Goal: Transaction & Acquisition: Purchase product/service

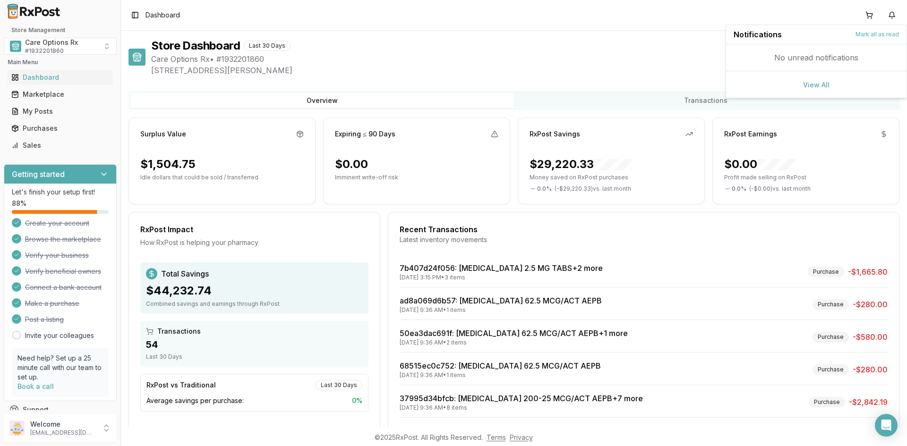
click at [425, 48] on div "Store Dashboard Last 30 Days Status: Active" at bounding box center [525, 45] width 748 height 15
click at [42, 93] on div "Marketplace" at bounding box center [60, 94] width 98 height 9
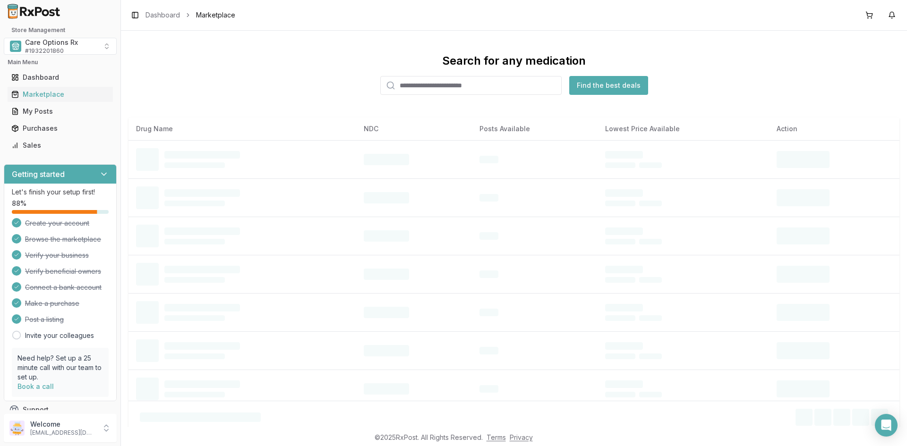
click at [438, 85] on input "search" at bounding box center [470, 85] width 181 height 19
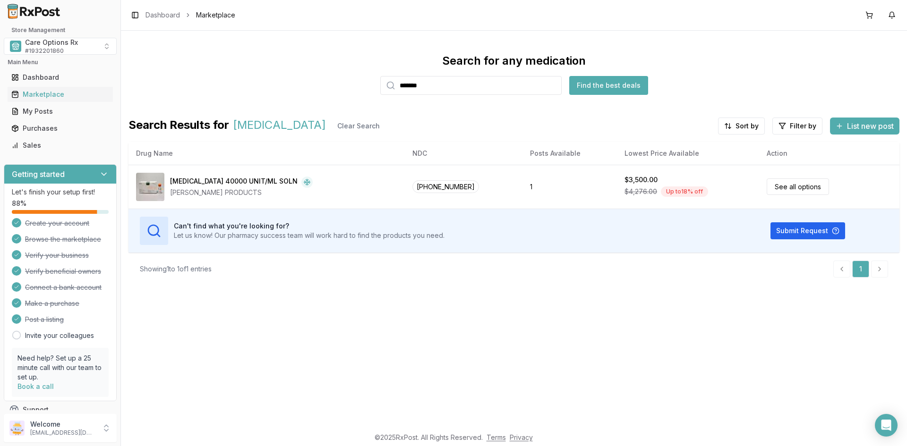
drag, startPoint x: 442, startPoint y: 83, endPoint x: 380, endPoint y: 76, distance: 62.7
click at [380, 76] on div "Search for any medication ******* Find the best deals" at bounding box center [513, 74] width 771 height 42
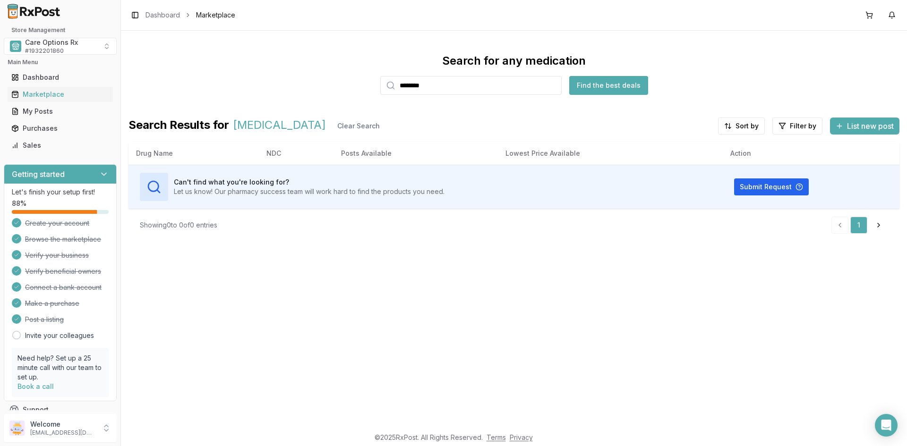
click at [321, 84] on div "Search for any medication ******** Find the best deals" at bounding box center [513, 74] width 771 height 42
drag, startPoint x: 492, startPoint y: 84, endPoint x: 284, endPoint y: 81, distance: 207.3
click at [283, 81] on div "Search for any medication ********* Find the best deals" at bounding box center [513, 74] width 771 height 42
drag, startPoint x: 449, startPoint y: 89, endPoint x: 351, endPoint y: 88, distance: 97.3
click at [353, 88] on div "Search for any medication ******* Find the best deals" at bounding box center [513, 74] width 771 height 42
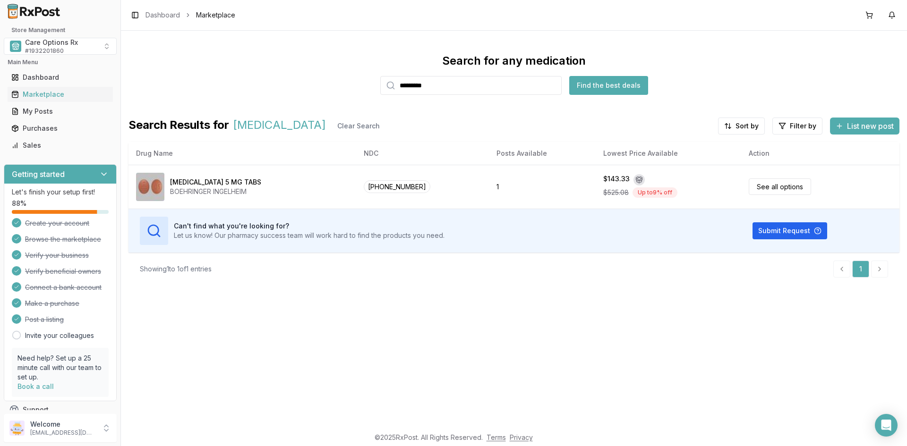
drag, startPoint x: 465, startPoint y: 83, endPoint x: 308, endPoint y: 64, distance: 157.9
click at [318, 64] on div "Search for any medication ********* Find the best deals" at bounding box center [513, 74] width 771 height 42
type input "********"
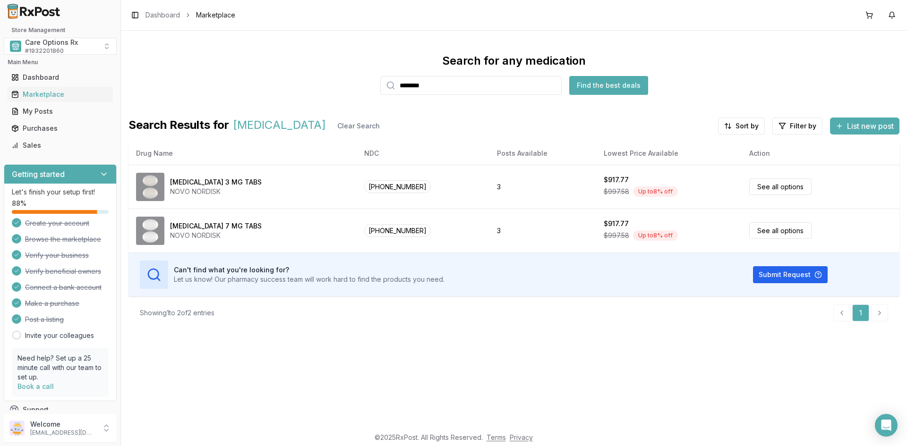
drag, startPoint x: 201, startPoint y: 231, endPoint x: 3, endPoint y: 230, distance: 197.9
click at [197, 231] on div "NOVO NORDISK" at bounding box center [216, 235] width 92 height 9
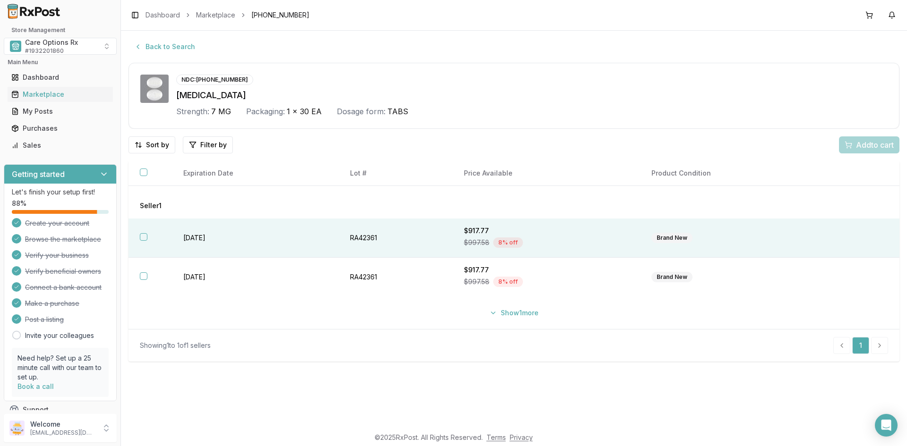
click at [145, 238] on button "button" at bounding box center [144, 237] width 8 height 8
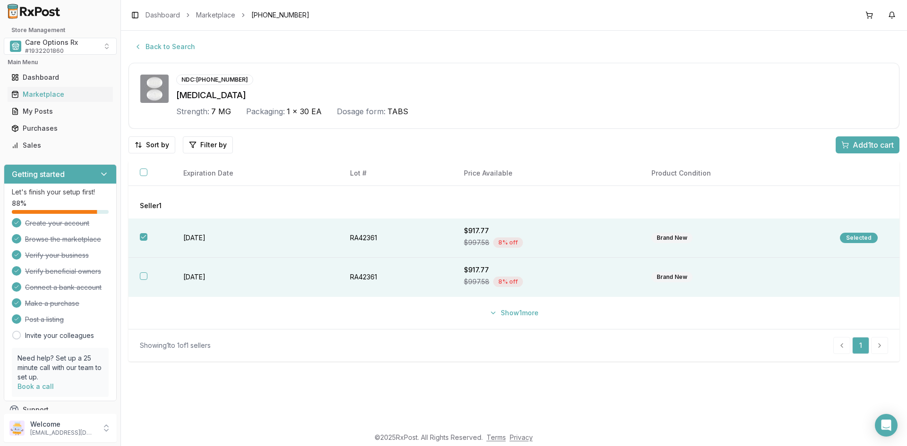
click at [142, 273] on button "button" at bounding box center [144, 276] width 8 height 8
click at [868, 142] on span "Add 2 to cart" at bounding box center [872, 144] width 43 height 11
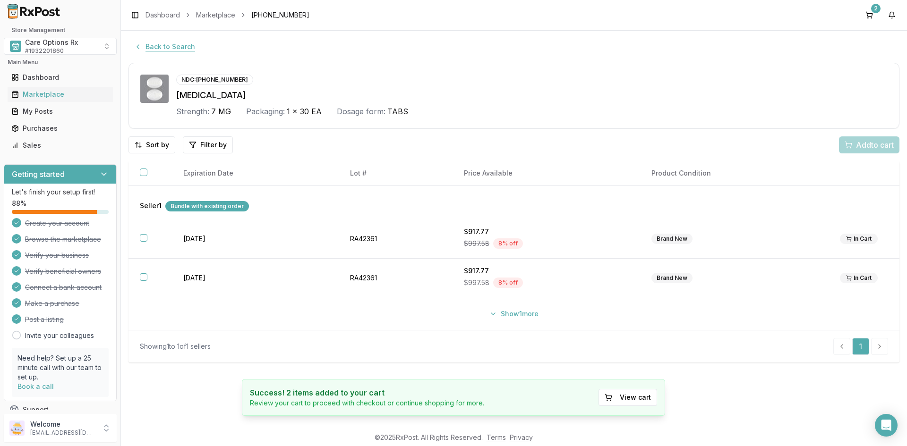
click at [169, 43] on button "Back to Search" at bounding box center [164, 46] width 72 height 17
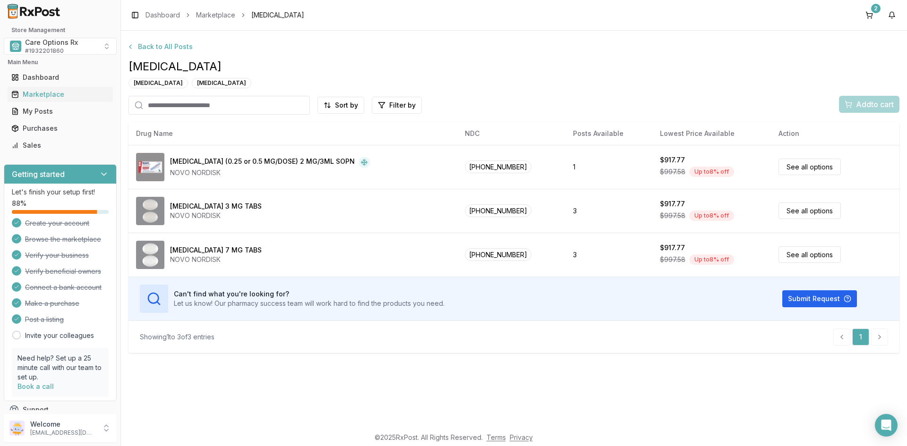
click at [233, 105] on input "search" at bounding box center [218, 105] width 181 height 19
type input "*********"
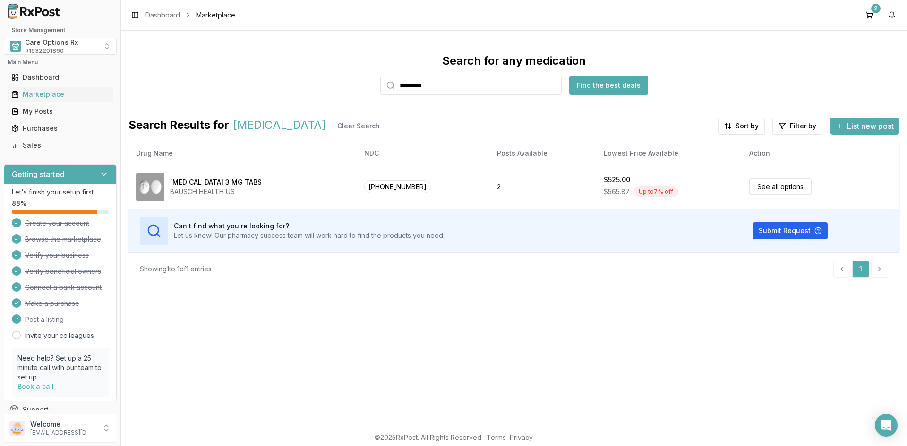
drag, startPoint x: 449, startPoint y: 83, endPoint x: 346, endPoint y: 82, distance: 103.0
click at [350, 82] on div "Search for any medication ********* Find the best deals" at bounding box center [513, 74] width 771 height 42
type input "*******"
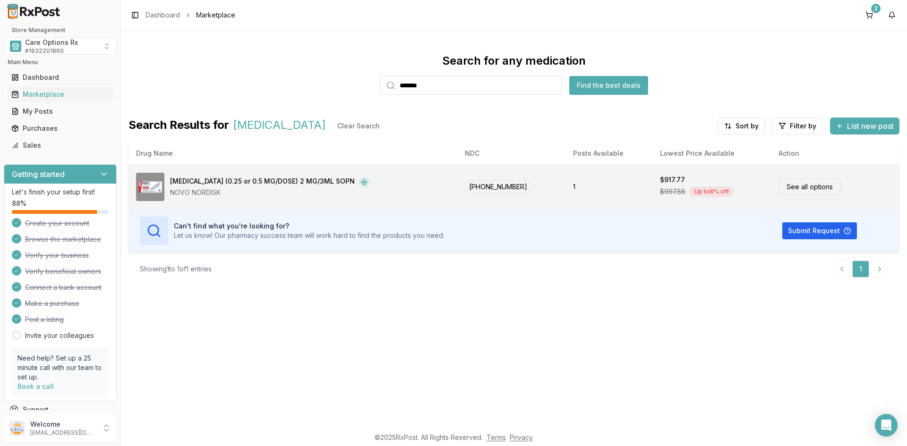
click at [217, 184] on div "Ozempic (0.25 or 0.5 MG/DOSE) 2 MG/3ML SOPN" at bounding box center [262, 182] width 185 height 11
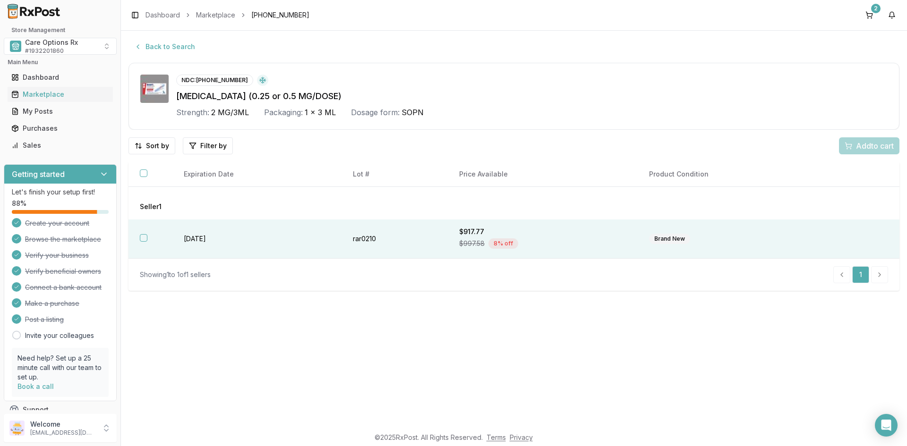
click at [141, 237] on button "button" at bounding box center [144, 238] width 8 height 8
click at [860, 144] on span "Add 1 to cart" at bounding box center [872, 145] width 41 height 11
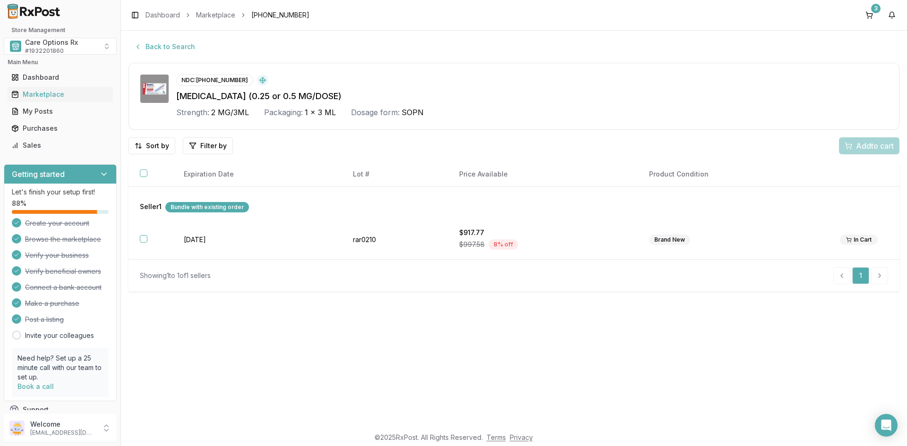
click at [227, 206] on div "Bundle with existing order" at bounding box center [207, 207] width 84 height 10
click at [151, 45] on button "Back to Search" at bounding box center [164, 46] width 72 height 17
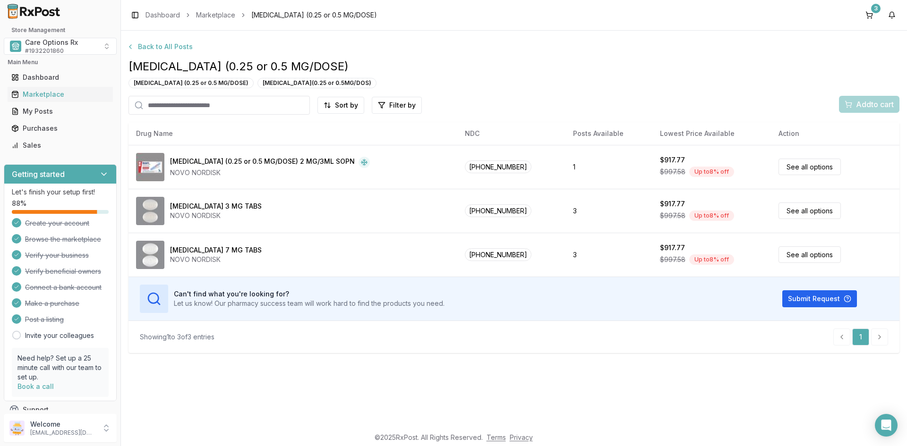
click at [215, 105] on input "search" at bounding box center [218, 105] width 181 height 19
type input "*******"
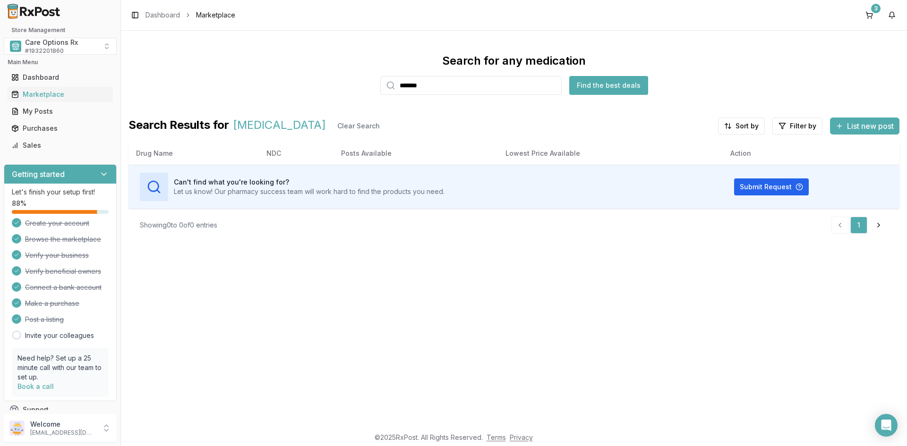
drag, startPoint x: 452, startPoint y: 88, endPoint x: 340, endPoint y: 89, distance: 112.4
click at [340, 89] on div "Search for any medication ******* Find the best deals" at bounding box center [513, 74] width 771 height 42
type input "*******"
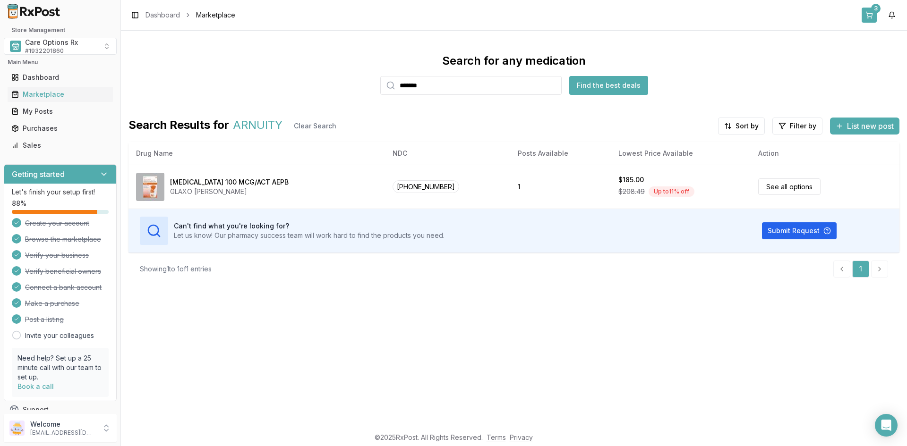
click at [871, 16] on button "3" at bounding box center [868, 15] width 15 height 15
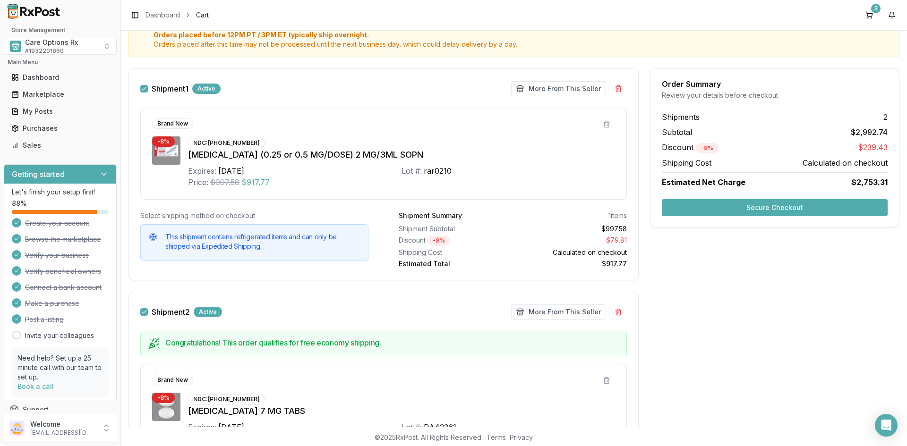
scroll to position [94, 0]
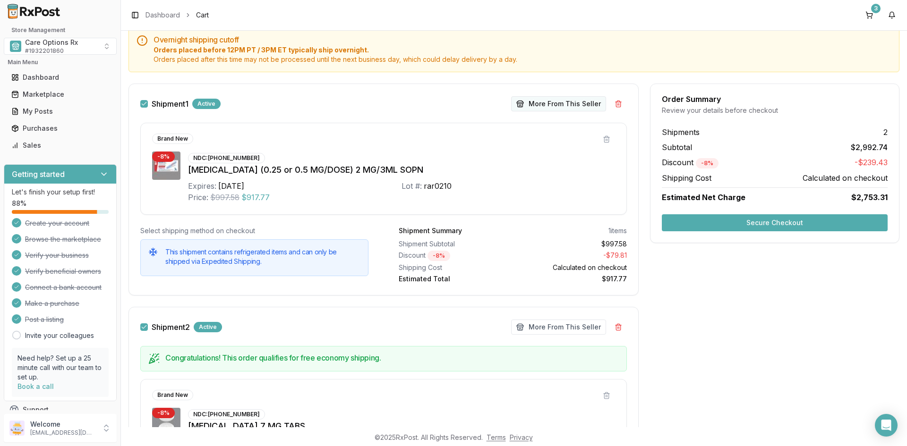
click at [561, 104] on button "More From This Seller" at bounding box center [558, 103] width 95 height 15
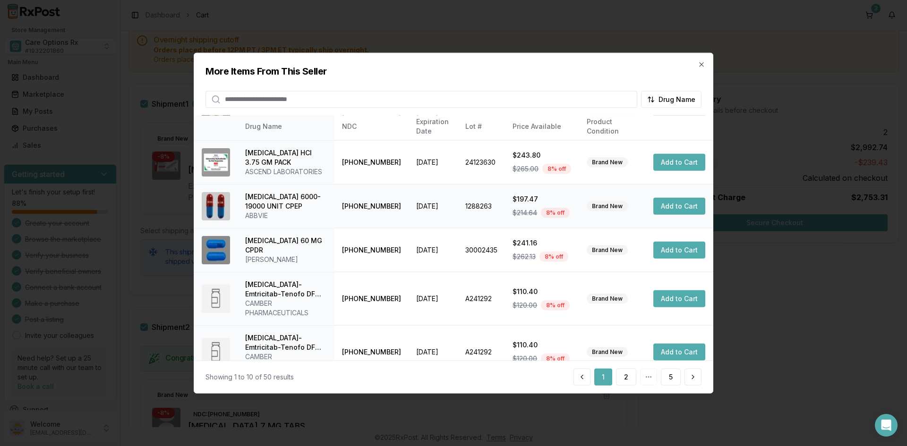
scroll to position [254, 0]
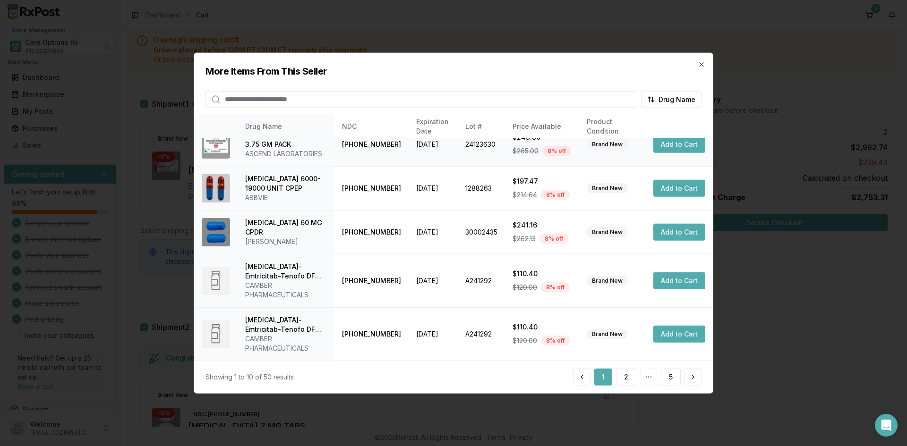
drag, startPoint x: 529, startPoint y: 126, endPoint x: 538, endPoint y: 140, distance: 16.9
click at [529, 126] on th "Price Available" at bounding box center [542, 126] width 74 height 23
click at [629, 378] on button "2" at bounding box center [626, 377] width 20 height 17
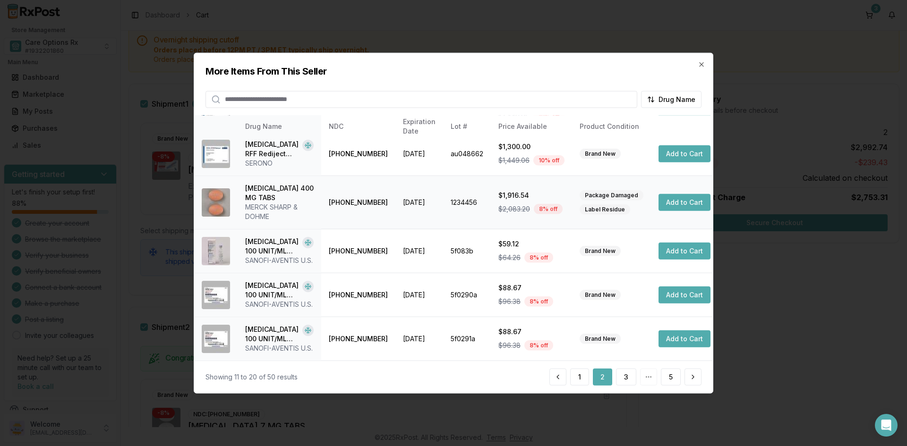
scroll to position [264, 0]
click at [629, 377] on button "3" at bounding box center [626, 377] width 20 height 17
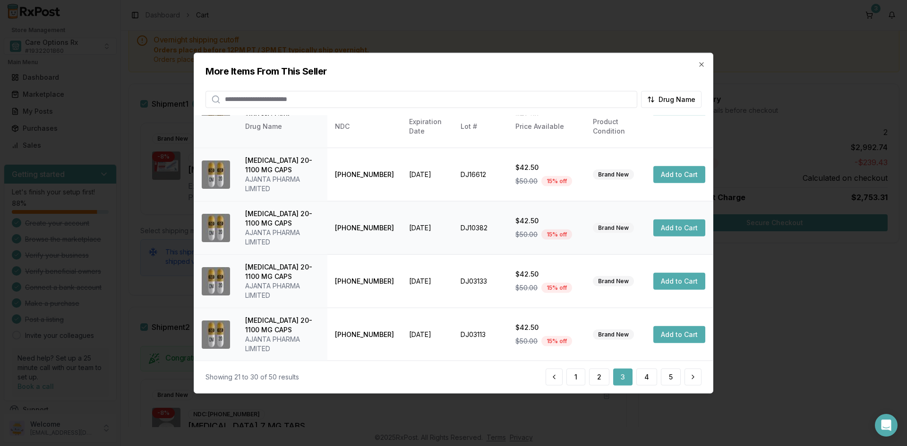
scroll to position [301, 0]
click at [645, 375] on button "4" at bounding box center [646, 377] width 21 height 17
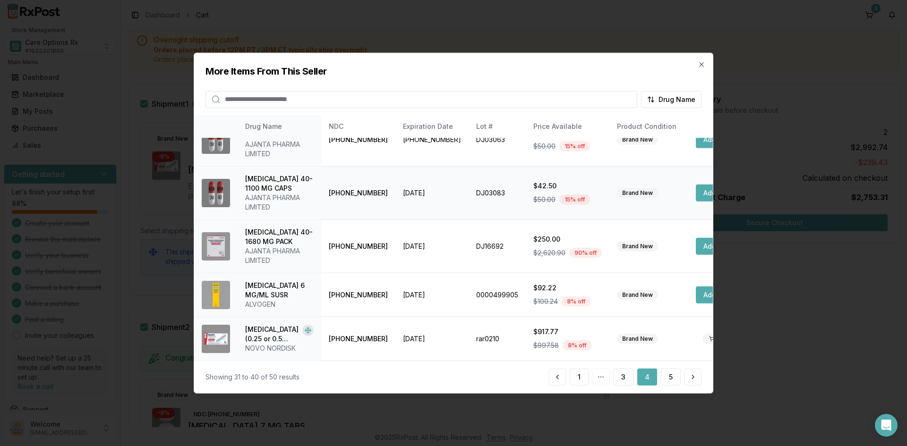
scroll to position [292, 0]
click at [669, 379] on button "5" at bounding box center [671, 377] width 20 height 17
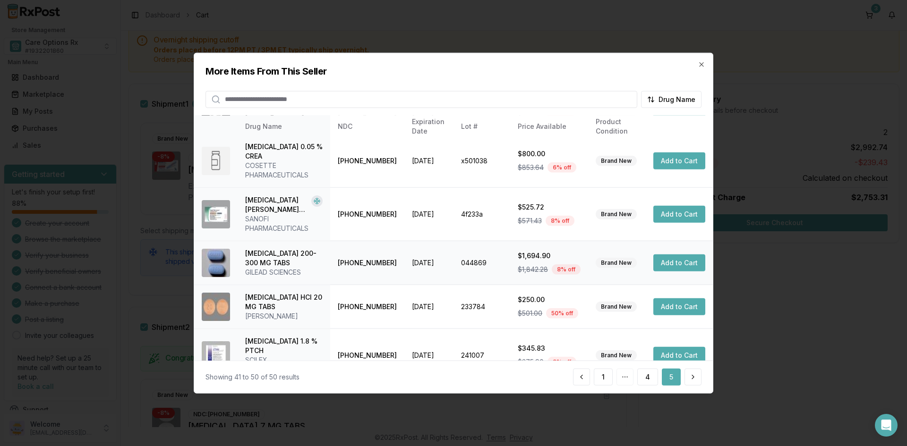
scroll to position [235, 0]
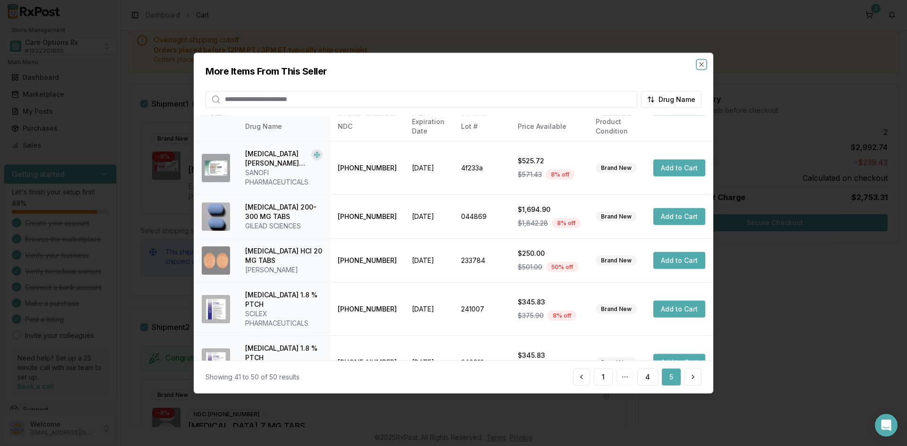
drag, startPoint x: 702, startPoint y: 64, endPoint x: 702, endPoint y: 76, distance: 11.8
click at [702, 64] on icon "button" at bounding box center [701, 64] width 4 height 4
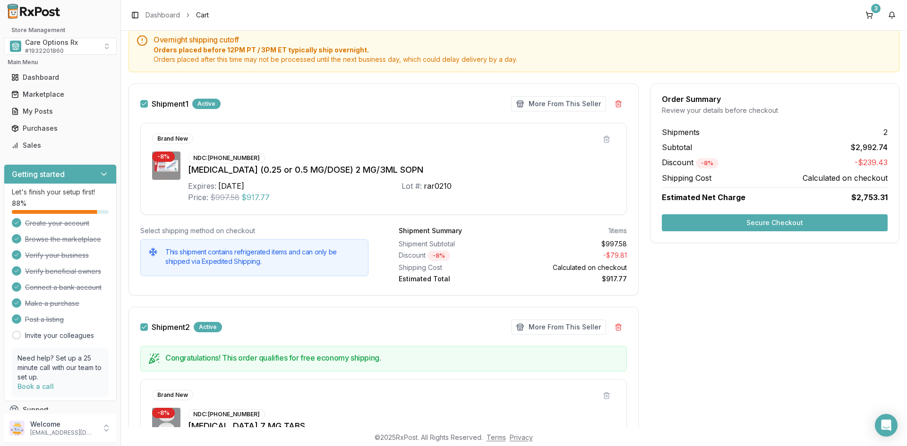
click at [757, 222] on button "Secure Checkout" at bounding box center [775, 222] width 226 height 17
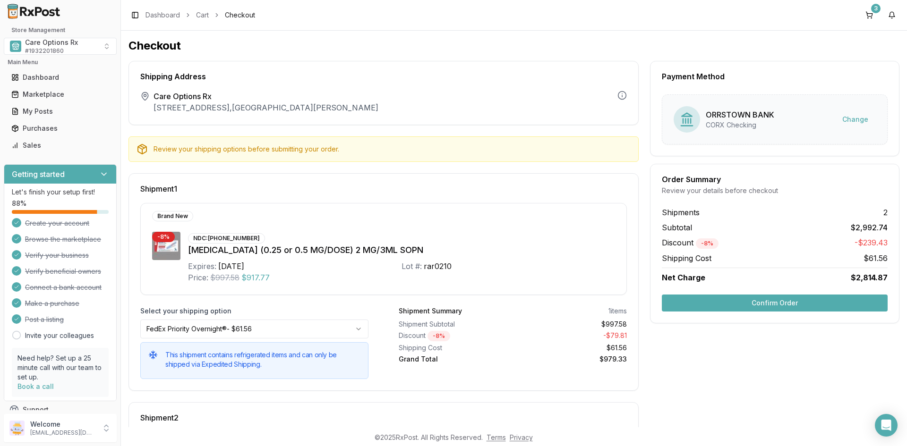
scroll to position [142, 0]
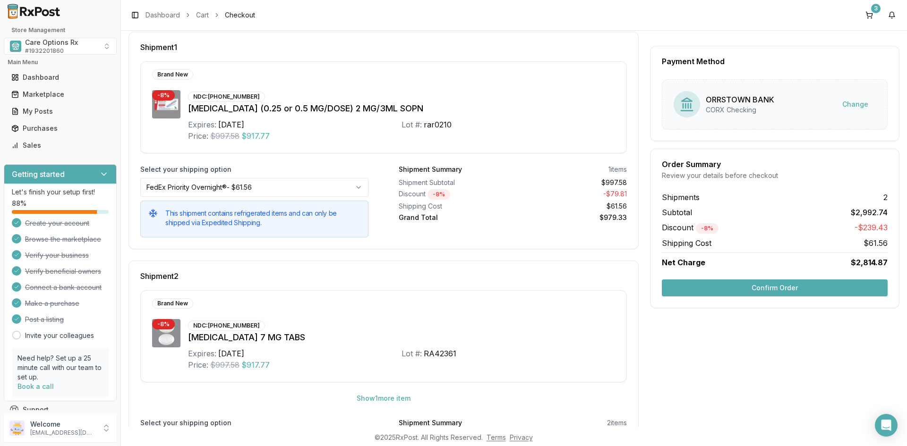
click at [353, 189] on html "Store Management Care Options Rx # 1932201860 Main Menu Dashboard Marketplace M…" at bounding box center [453, 223] width 907 height 446
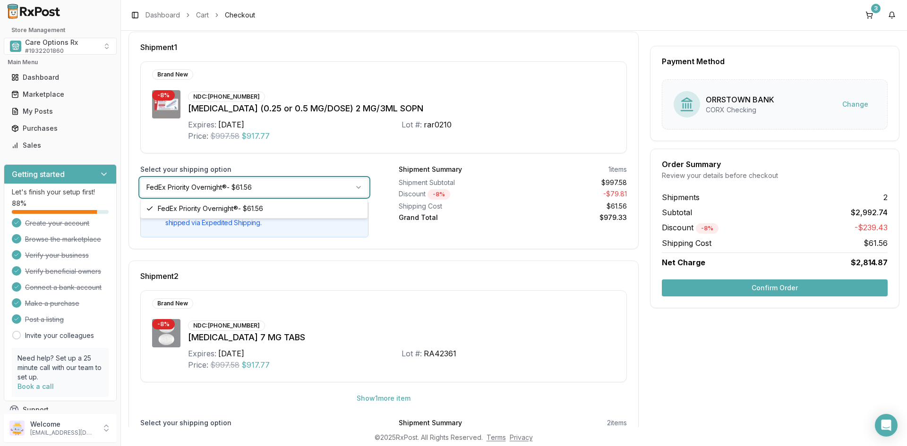
click at [353, 189] on html "Store Management Care Options Rx # 1932201860 Main Menu Dashboard Marketplace M…" at bounding box center [453, 223] width 907 height 446
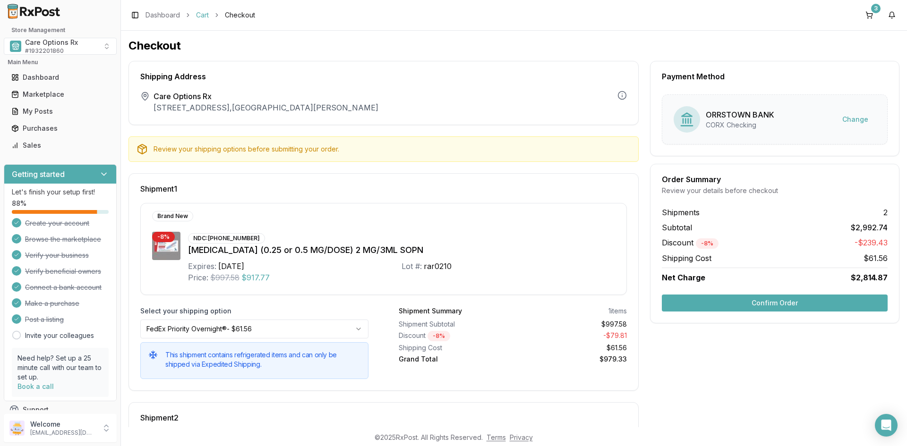
click at [204, 15] on link "Cart" at bounding box center [202, 14] width 13 height 9
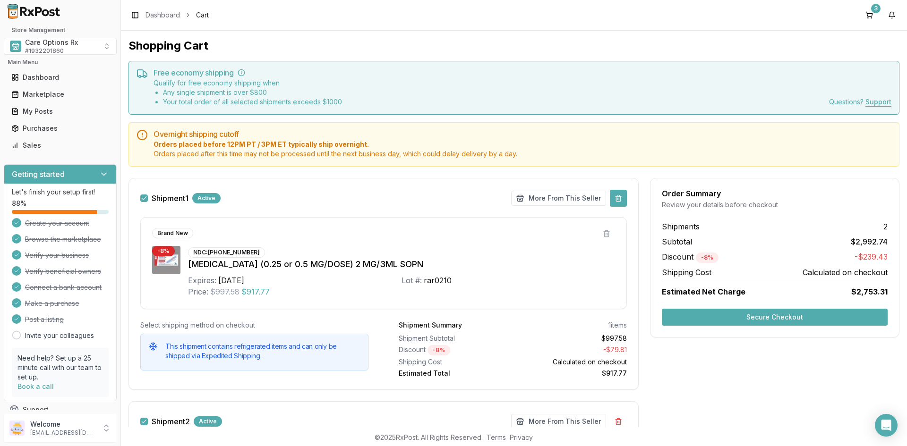
click at [615, 198] on button at bounding box center [618, 198] width 17 height 17
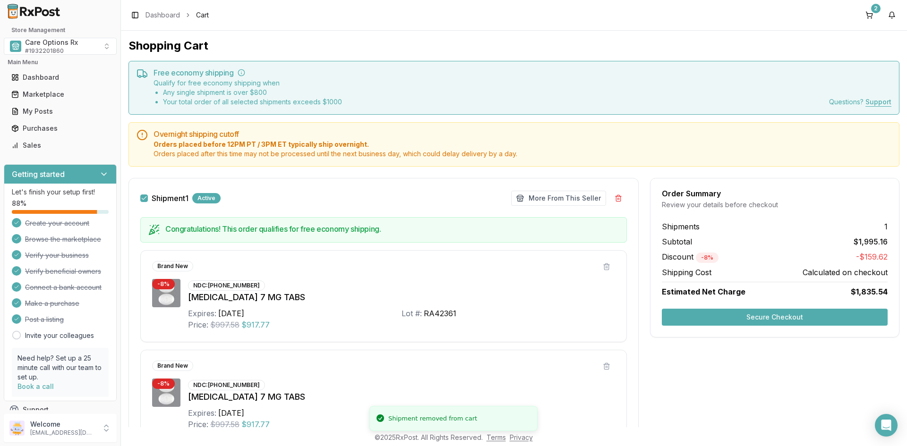
click at [748, 323] on button "Secure Checkout" at bounding box center [775, 317] width 226 height 17
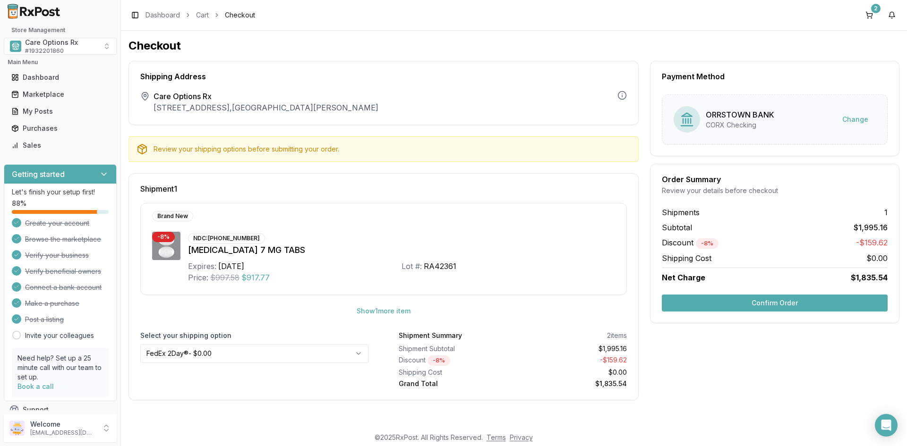
click at [739, 302] on button "Confirm Order" at bounding box center [775, 303] width 226 height 17
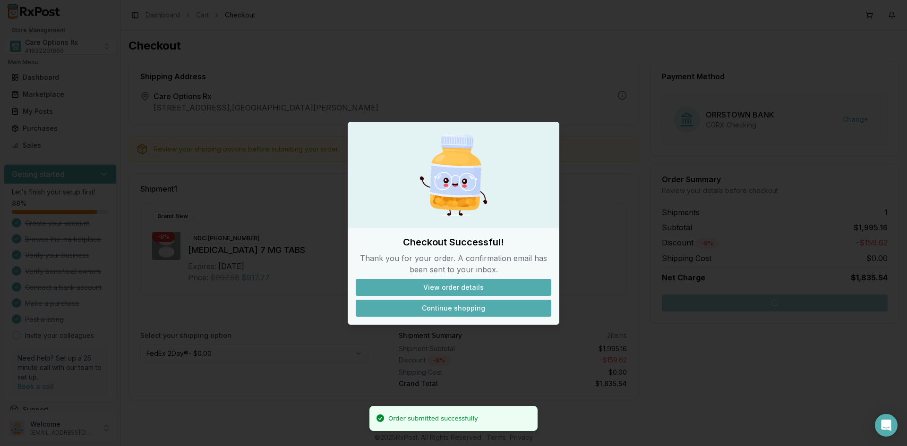
click at [453, 309] on button "Continue shopping" at bounding box center [454, 308] width 196 height 17
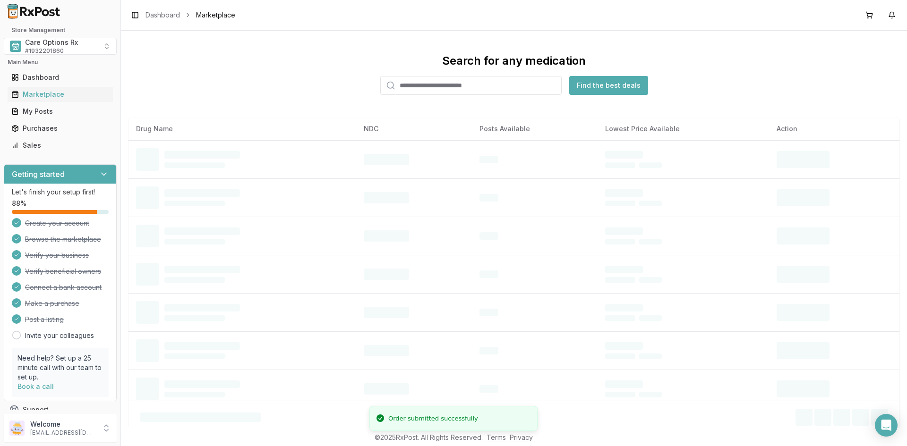
click at [237, 67] on div "Search for any medication Find the best deals" at bounding box center [513, 74] width 771 height 42
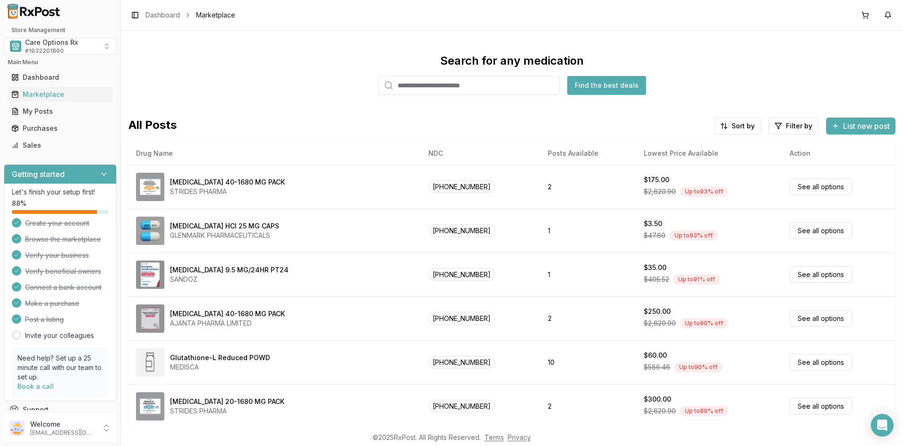
click at [216, 67] on div "Search for any medication Find the best deals" at bounding box center [511, 74] width 767 height 42
